Goal: Use online tool/utility: Use online tool/utility

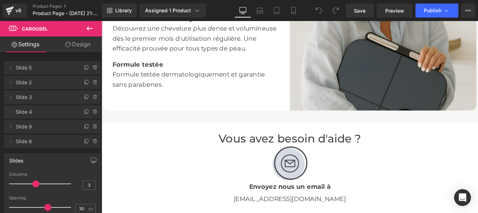
scroll to position [1244, 0]
click at [315, 183] on div "Image" at bounding box center [314, 182] width 411 height 41
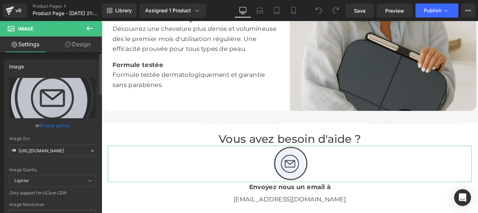
click at [90, 149] on icon at bounding box center [92, 151] width 5 height 5
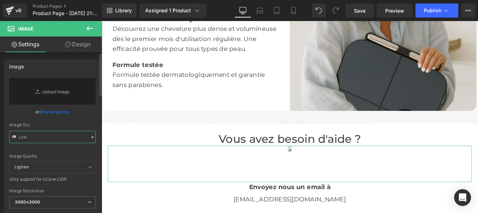
click at [43, 138] on input "text" at bounding box center [52, 137] width 86 height 12
paste input "[URL][DOMAIN_NAME]"
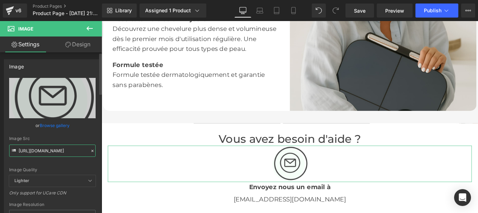
type input "[URL][DOMAIN_NAME]"
click at [92, 138] on div "Image Src" at bounding box center [52, 138] width 86 height 5
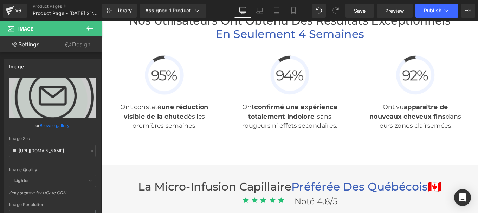
scroll to position [1691, 0]
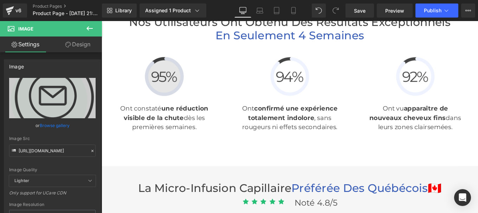
click at [161, 88] on img at bounding box center [172, 84] width 44 height 44
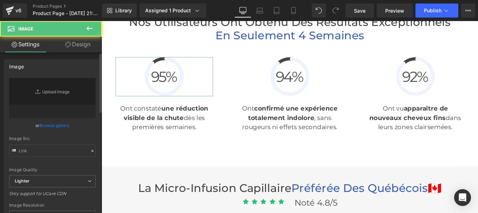
type input "[URL][DOMAIN_NAME]"
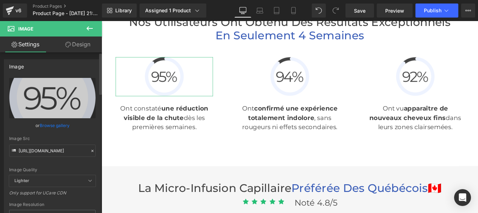
click at [90, 149] on icon at bounding box center [92, 151] width 5 height 5
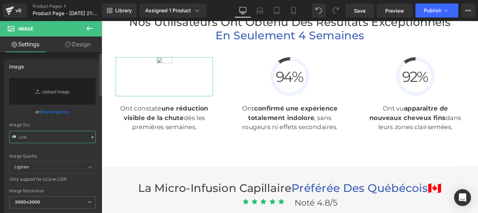
click at [54, 142] on input "text" at bounding box center [52, 137] width 86 height 12
paste input "[URL][DOMAIN_NAME]"
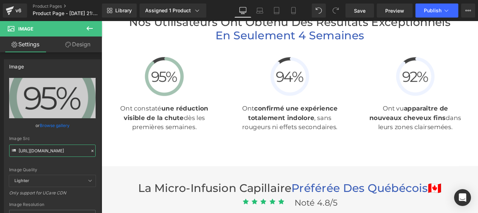
type input "[URL][DOMAIN_NAME]"
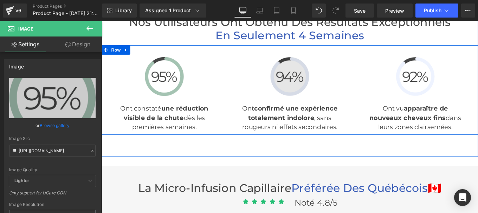
click at [310, 84] on span "Image" at bounding box center [314, 84] width 15 height 8
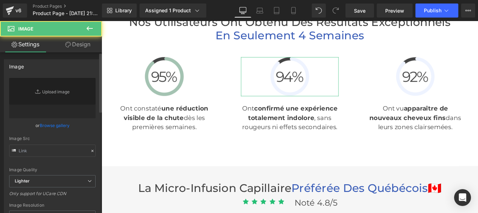
type input "[URL][DOMAIN_NAME]"
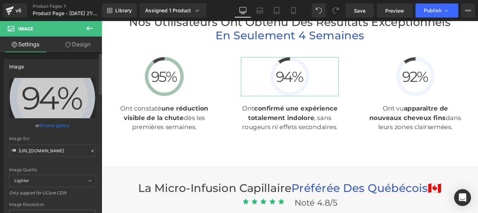
click at [90, 149] on icon at bounding box center [92, 151] width 5 height 5
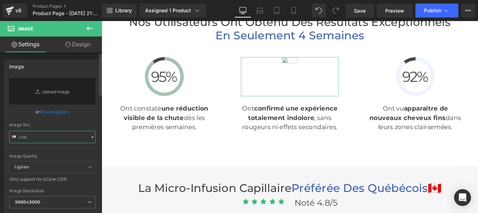
click at [49, 138] on input "text" at bounding box center [52, 137] width 86 height 12
paste input "[URL][DOMAIN_NAME]"
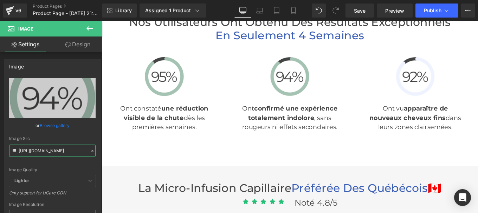
type input "[URL][DOMAIN_NAME]"
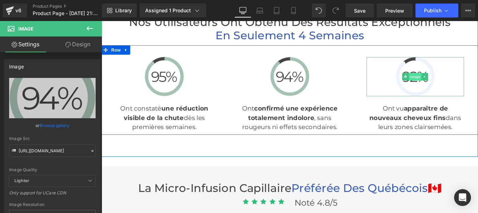
click at [455, 82] on span "Image" at bounding box center [456, 84] width 15 height 8
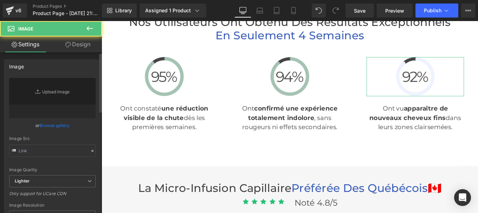
type input "[URL][DOMAIN_NAME]"
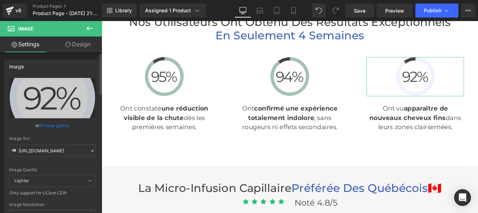
click at [89, 150] on div at bounding box center [92, 151] width 6 height 8
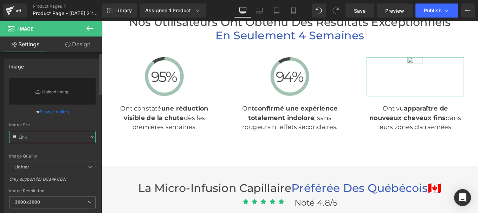
click at [48, 137] on input "text" at bounding box center [52, 137] width 86 height 12
paste input "[URL][DOMAIN_NAME]"
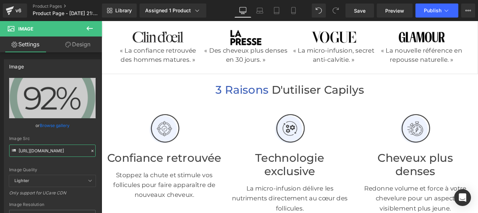
scroll to position [163, 0]
type input "[URL][DOMAIN_NAME]"
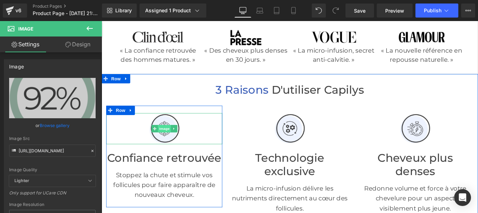
click at [166, 139] on span "Image" at bounding box center [172, 143] width 15 height 8
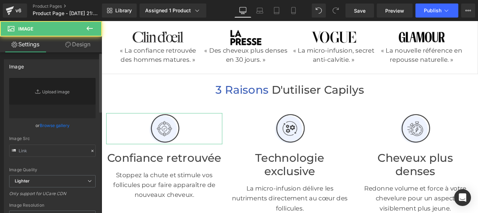
type input "[URL][DOMAIN_NAME]"
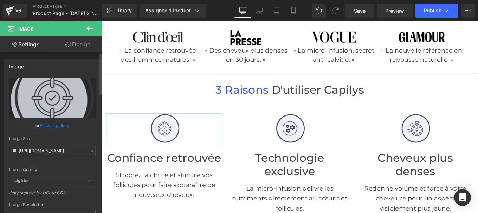
click at [90, 150] on icon at bounding box center [92, 151] width 5 height 5
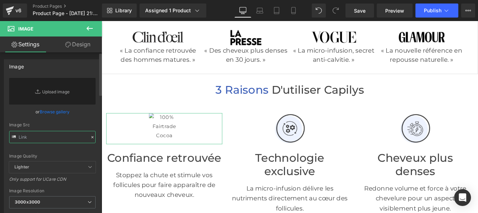
click at [50, 137] on input "text" at bounding box center [52, 137] width 86 height 12
paste input "[URL][DOMAIN_NAME]"
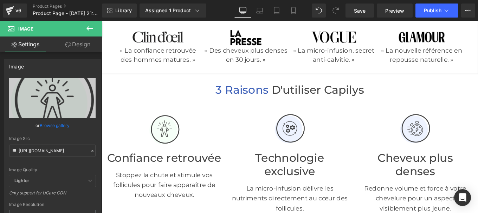
type input "[URL][DOMAIN_NAME]"
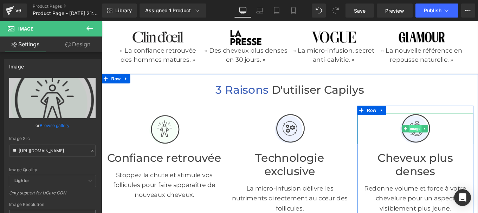
click at [455, 142] on span "Image" at bounding box center [456, 143] width 15 height 8
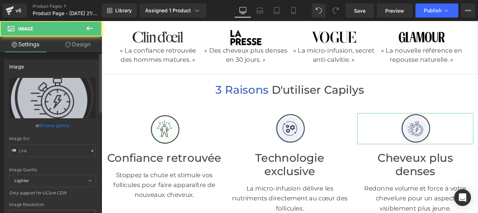
type input "[URL][DOMAIN_NAME]"
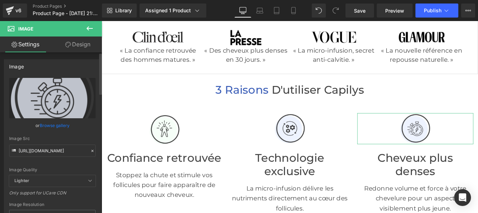
click at [90, 150] on icon at bounding box center [92, 151] width 5 height 5
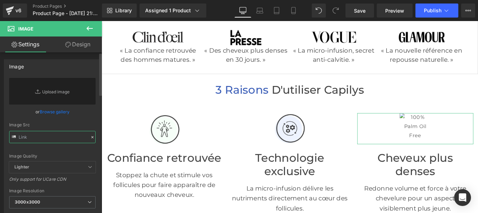
click at [48, 139] on input "text" at bounding box center [52, 137] width 86 height 12
paste input "[URL][DOMAIN_NAME]"
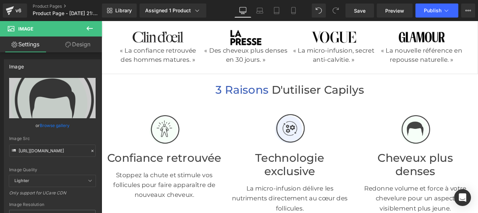
type input "[URL][DOMAIN_NAME]"
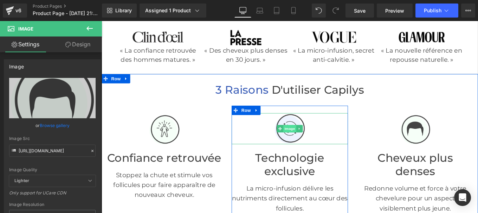
click at [311, 143] on span "Image" at bounding box center [314, 143] width 15 height 8
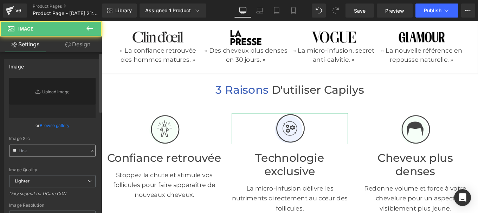
type input "[URL][DOMAIN_NAME]"
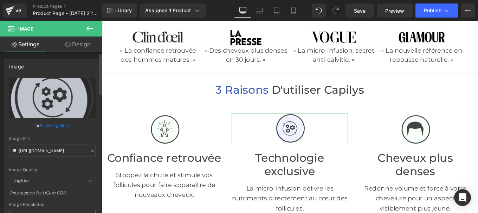
click at [90, 152] on icon at bounding box center [92, 151] width 5 height 5
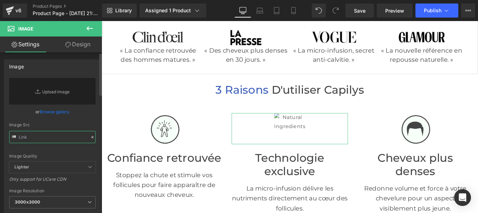
click at [66, 138] on input "text" at bounding box center [52, 137] width 86 height 12
paste input "[URL][DOMAIN_NAME]"
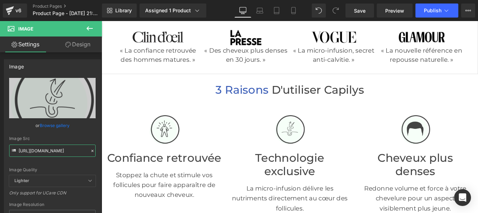
type input "[URL][DOMAIN_NAME]"
